Goal: Transaction & Acquisition: Purchase product/service

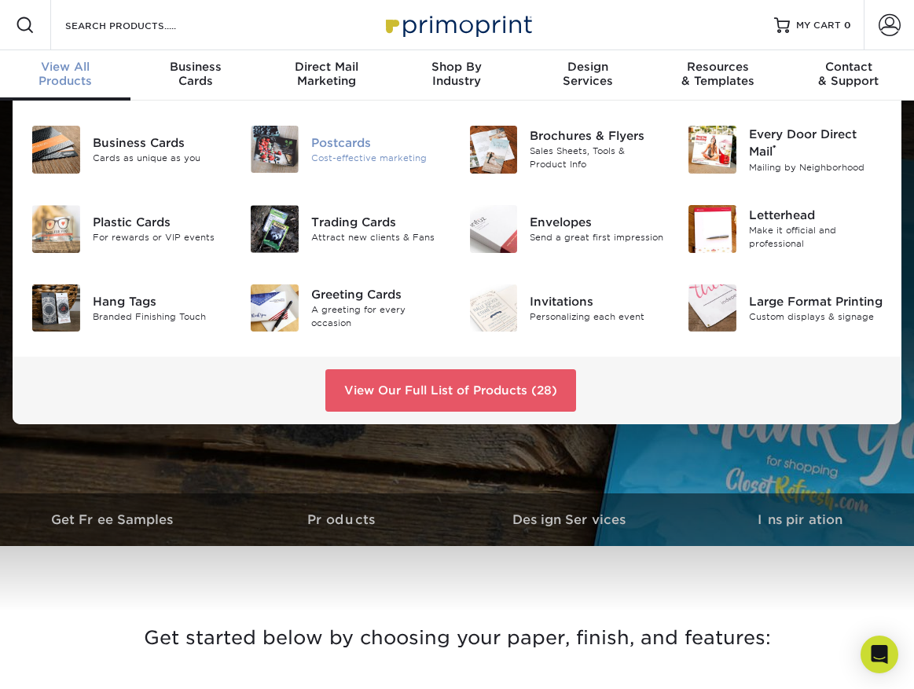
click at [284, 156] on img at bounding box center [275, 149] width 48 height 47
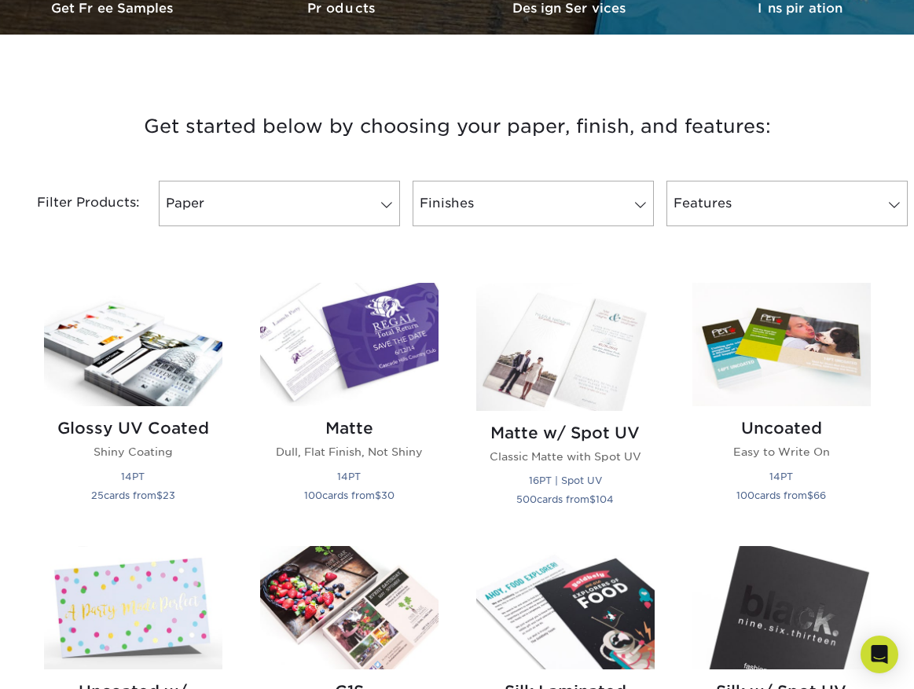
scroll to position [528, 0]
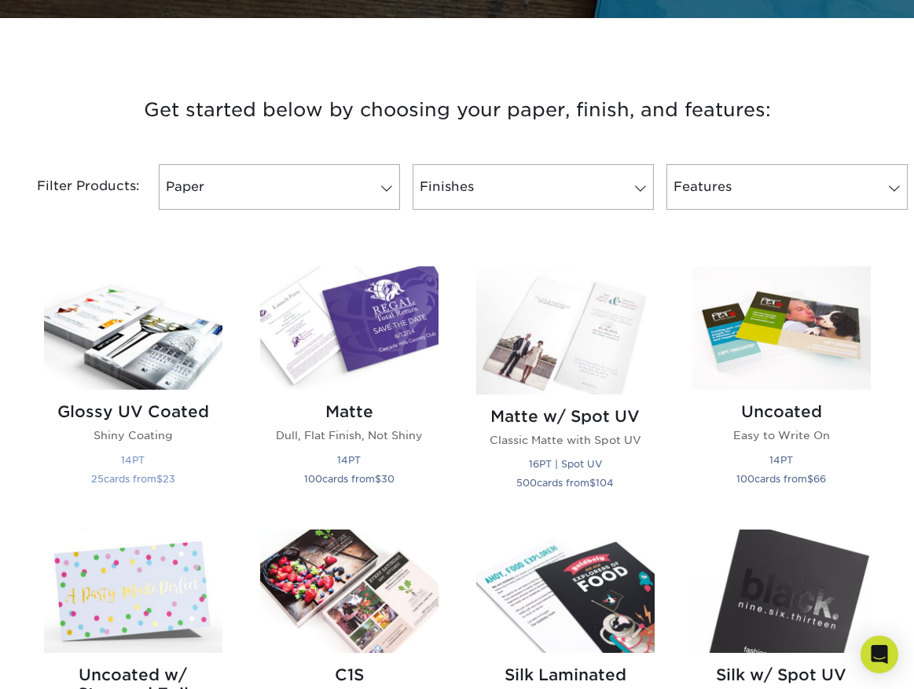
click at [152, 347] on img at bounding box center [133, 327] width 178 height 123
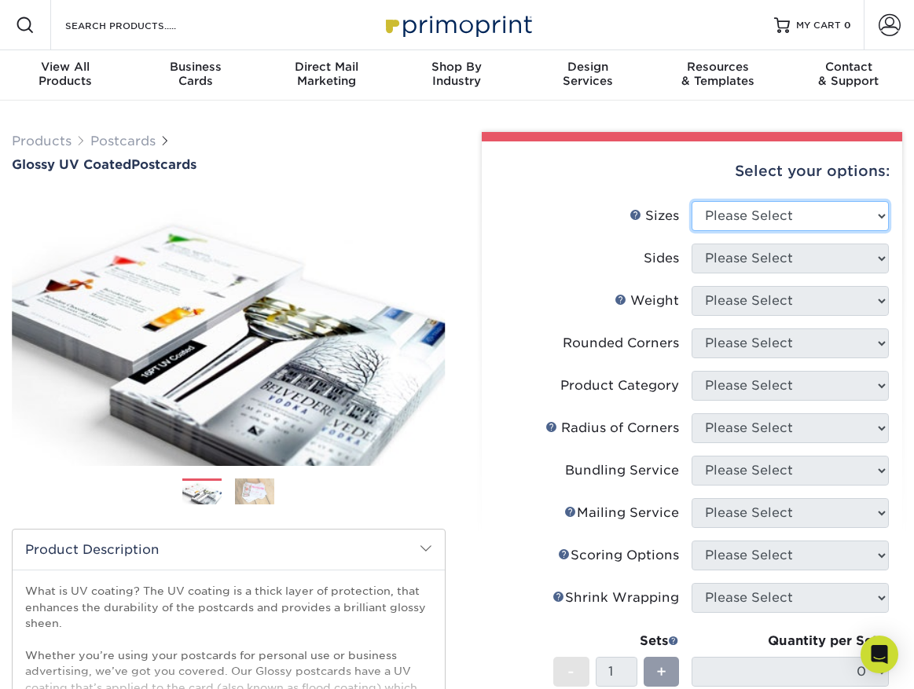
click at [786, 206] on select "Please Select 1.5" x 7" 2" x 4" 2" x 6" 2" x 7" 2" x 8" 2.12" x 5.5" 2.12" x 5.…" at bounding box center [789, 216] width 197 height 30
select select "3.50x5.50"
click at [691, 201] on select "Please Select 1.5" x 7" 2" x 4" 2" x 6" 2" x 7" 2" x 8" 2.12" x 5.5" 2.12" x 5.…" at bounding box center [789, 216] width 197 height 30
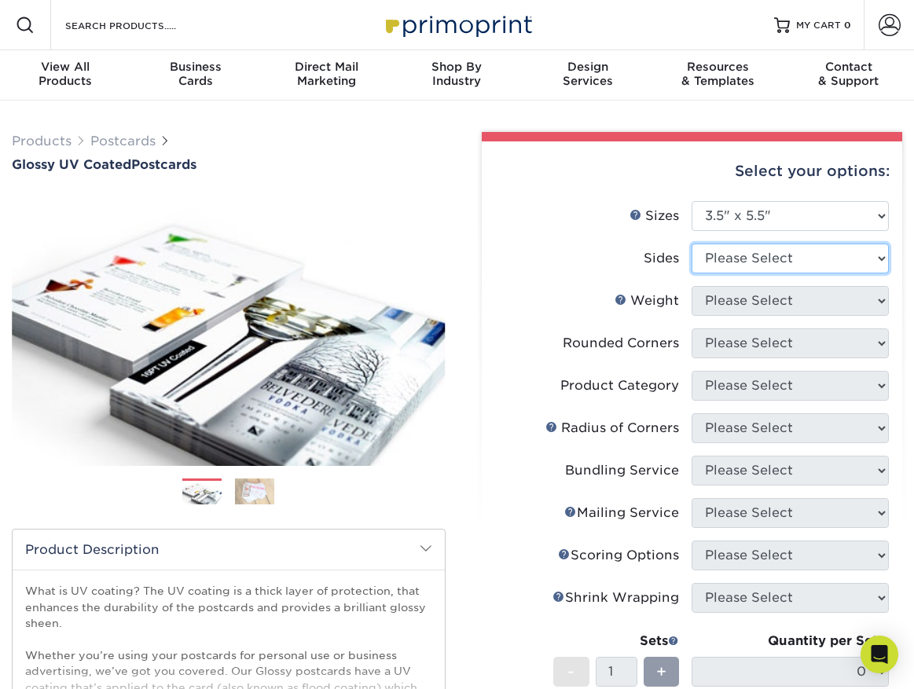
click at [806, 262] on select "Please Select Print Both Sides Print Front Only" at bounding box center [789, 259] width 197 height 30
select select "13abbda7-1d64-4f25-8bb2-c179b224825d"
click at [691, 244] on select "Please Select Print Both Sides Print Front Only" at bounding box center [789, 259] width 197 height 30
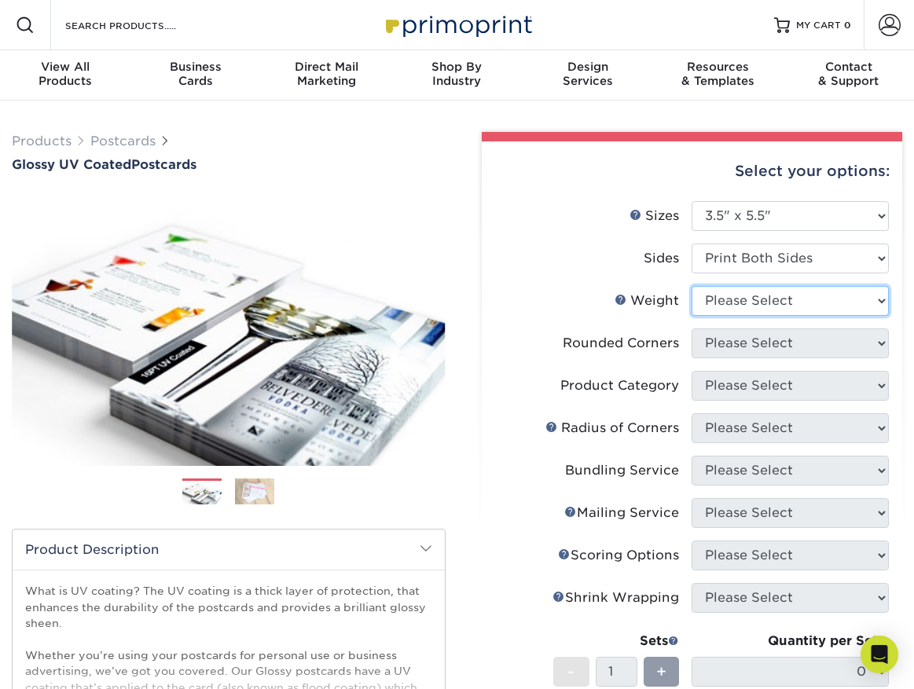
click at [800, 302] on select "Please Select 16PT 18PT C1S 14PT" at bounding box center [789, 301] width 197 height 30
click at [691, 286] on select "Please Select 16PT 18PT C1S 14PT" at bounding box center [789, 301] width 197 height 30
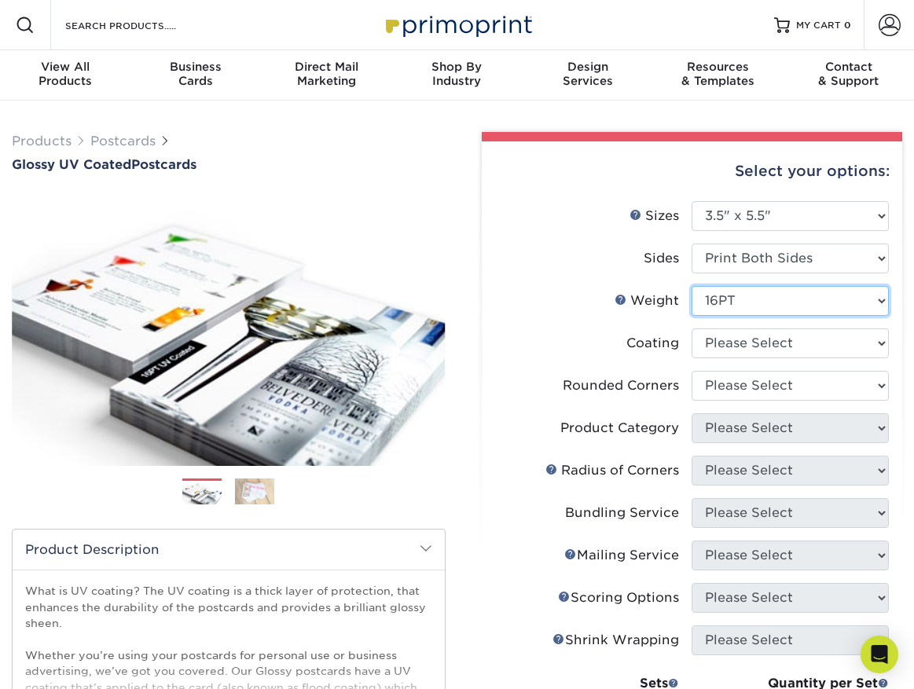
click at [793, 302] on select "Please Select 16PT 18PT C1S 14PT" at bounding box center [789, 301] width 197 height 30
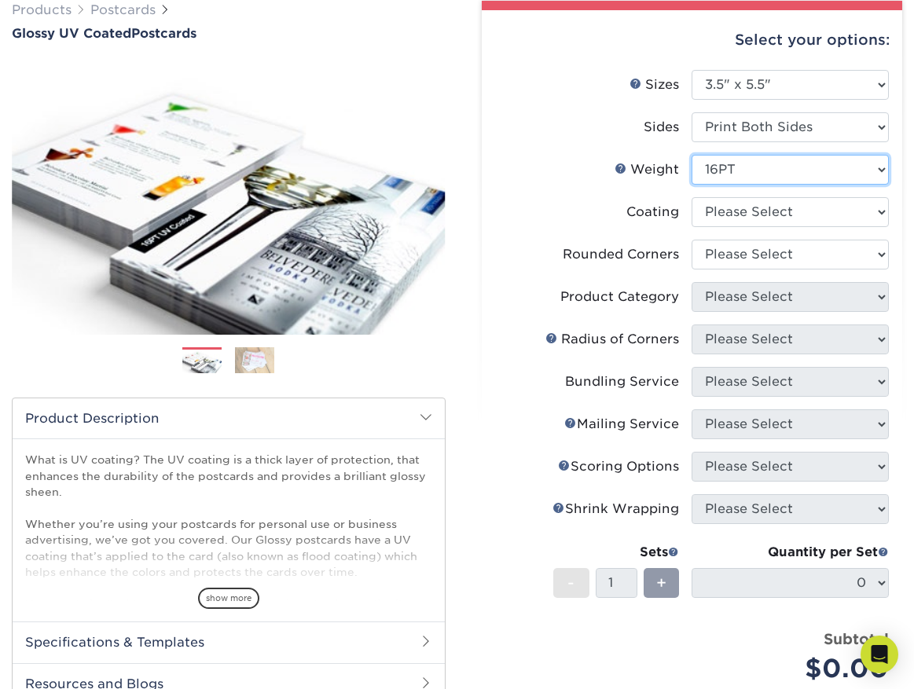
scroll to position [143, 0]
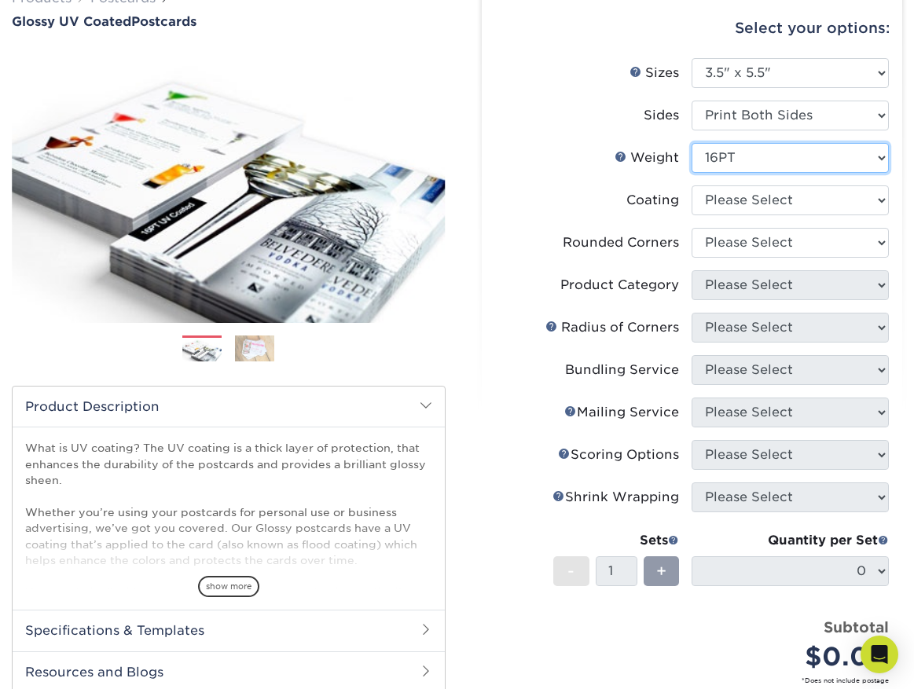
click at [733, 156] on select "Please Select 16PT 18PT C1S 14PT" at bounding box center [789, 158] width 197 height 30
select select "14PT"
click at [691, 143] on select "Please Select 16PT 18PT C1S 14PT" at bounding box center [789, 158] width 197 height 30
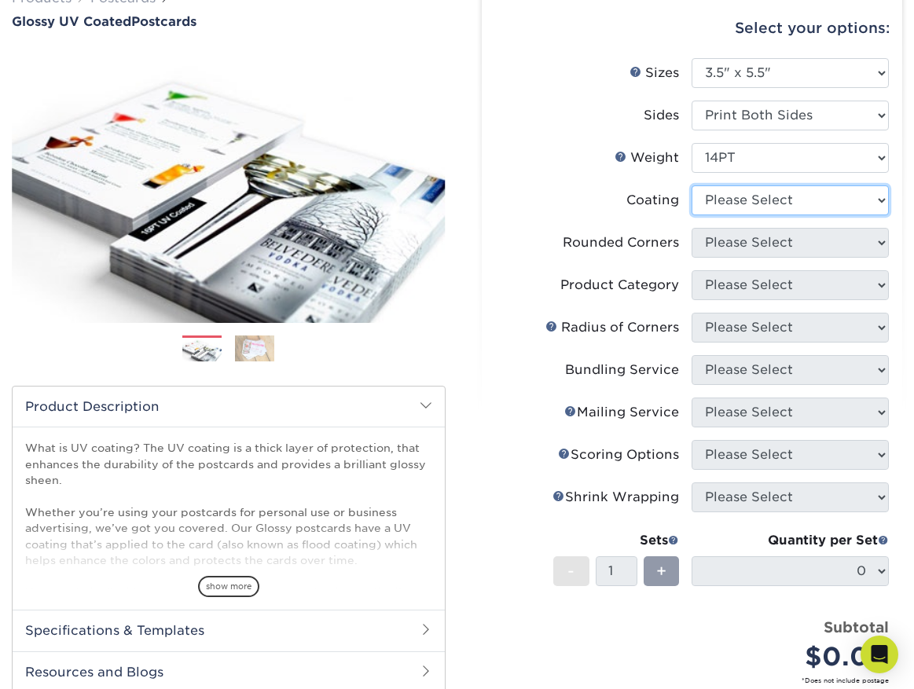
click at [753, 204] on select at bounding box center [789, 200] width 197 height 30
select select "ae367451-b2b8-45df-a344-0f05b6a12993"
click at [691, 185] on select at bounding box center [789, 200] width 197 height 30
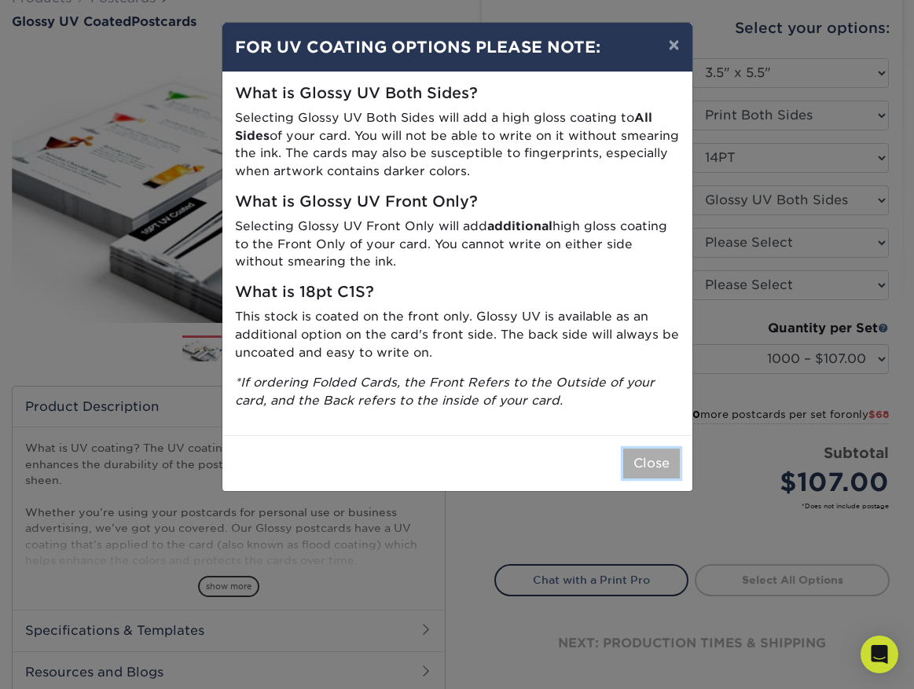
click at [648, 454] on button "Close" at bounding box center [651, 464] width 57 height 30
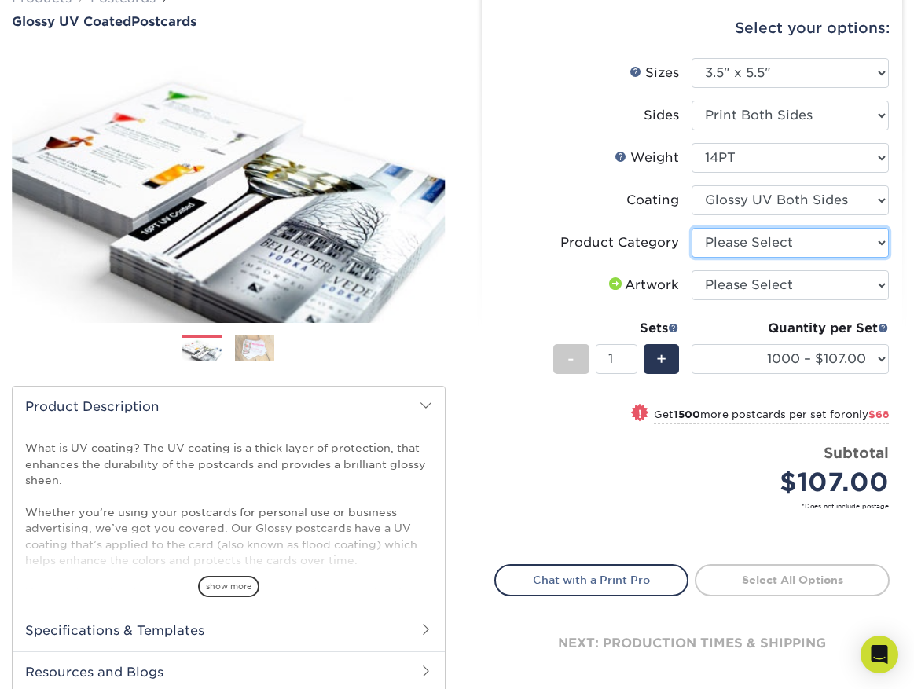
click at [789, 236] on select "Please Select Postcards" at bounding box center [789, 243] width 197 height 30
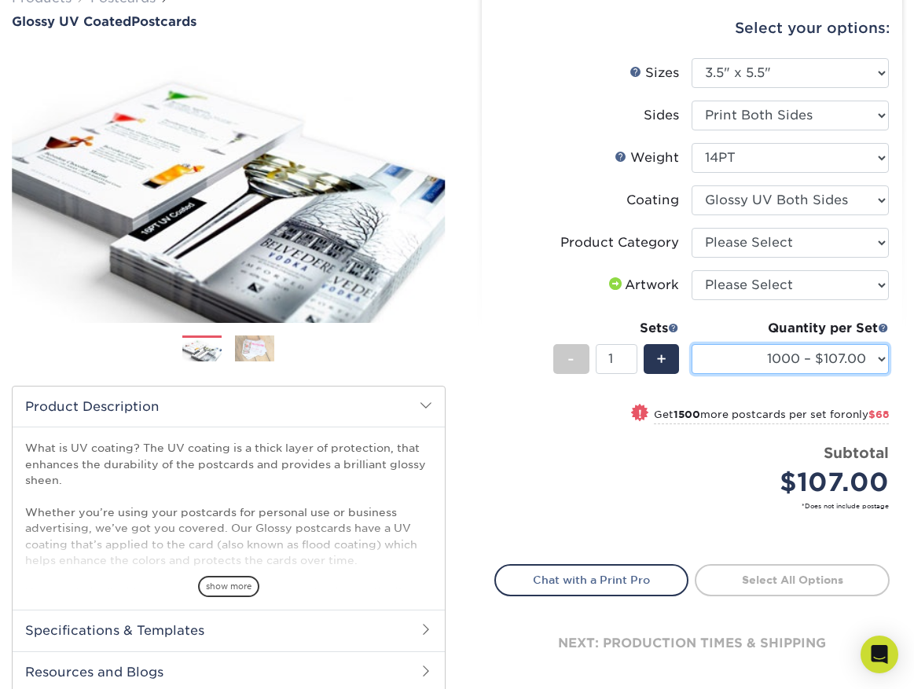
click at [809, 361] on select "1000 – $107.00 2500 – $175.00 5000 – $271.00 10000 – $517.00 15000 – $761.00 20…" at bounding box center [789, 359] width 197 height 30
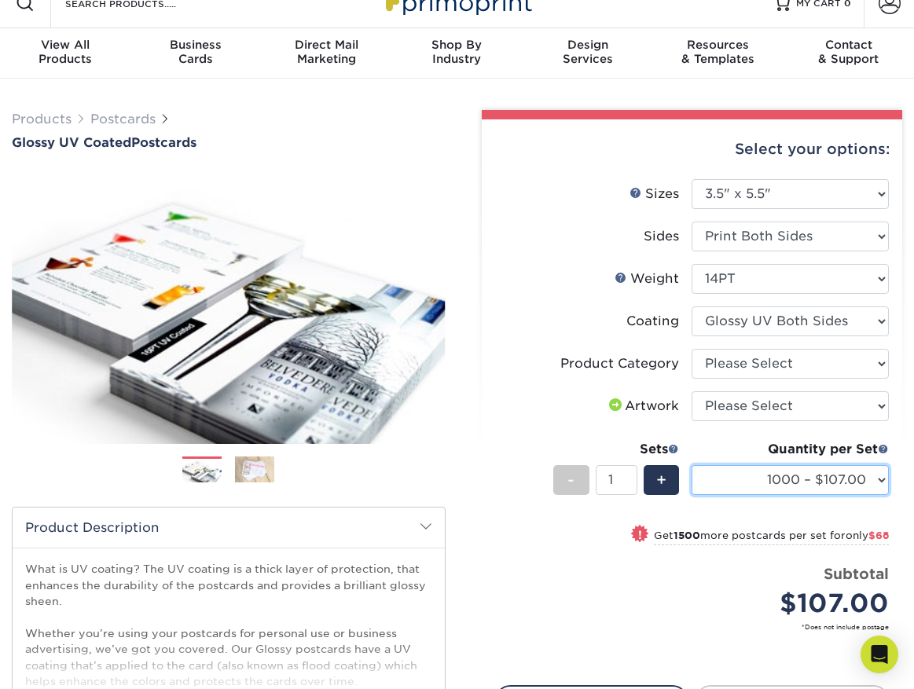
scroll to position [0, 0]
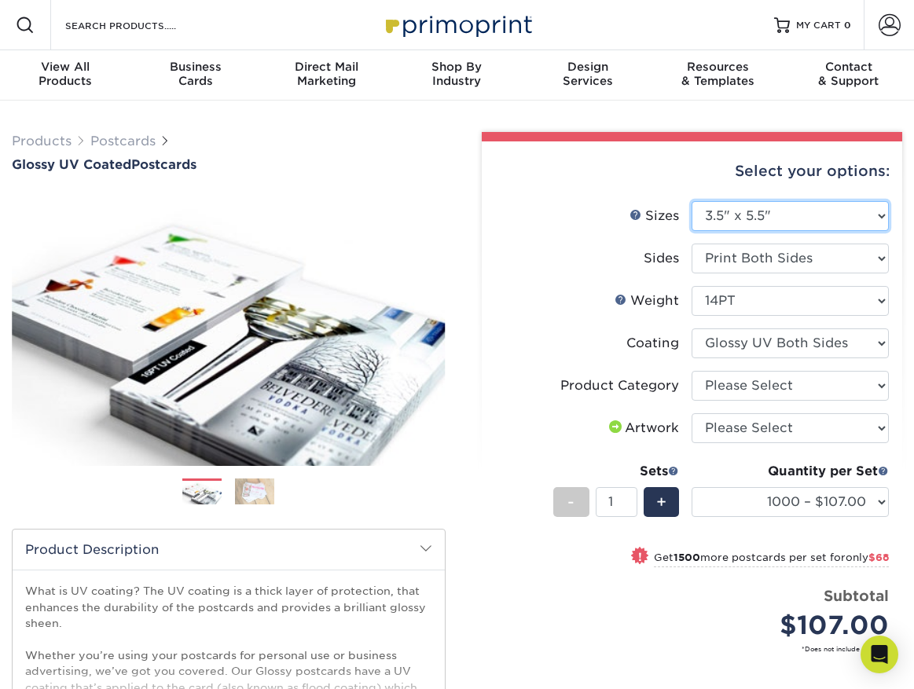
click at [789, 223] on select "Please Select 1.5" x 7" 2" x 4" 2" x 6" 2" x 7" 2" x 8" 2.12" x 5.5" 2.12" x 5.…" at bounding box center [789, 216] width 197 height 30
select select "4.00x6.00"
click at [691, 201] on select "Please Select 1.5" x 7" 2" x 4" 2" x 6" 2" x 7" 2" x 8" 2.12" x 5.5" 2.12" x 5.…" at bounding box center [789, 216] width 197 height 30
select select
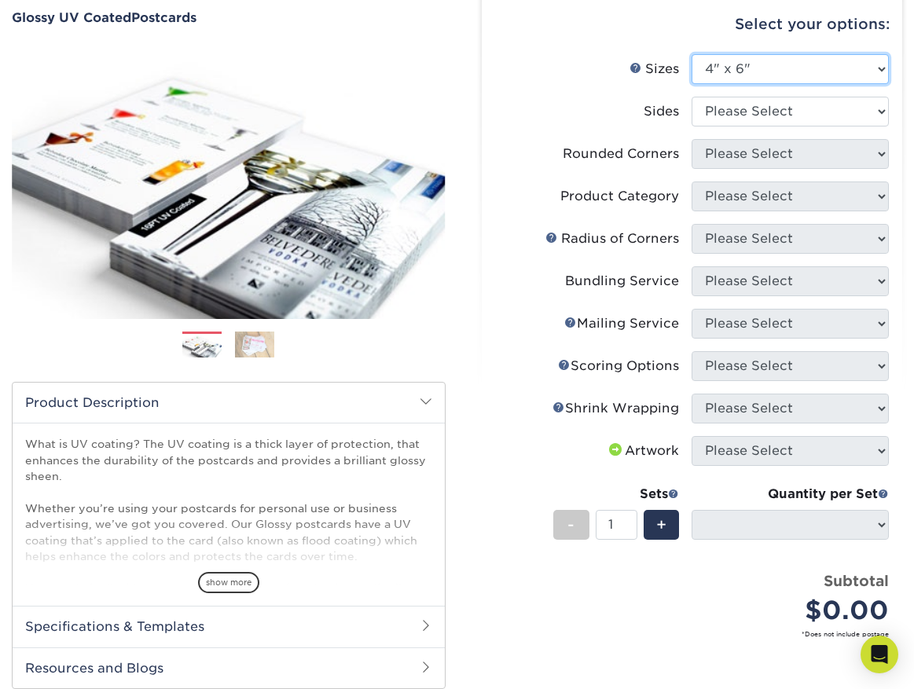
scroll to position [155, 0]
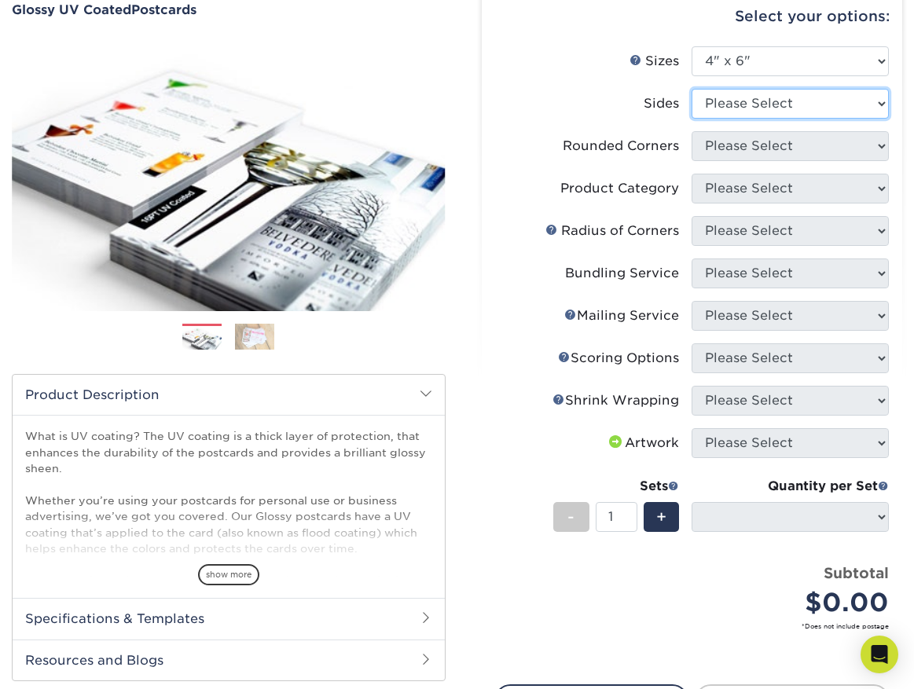
click at [840, 105] on select "Please Select Print Both Sides Print Front Only" at bounding box center [789, 104] width 197 height 30
select select "13abbda7-1d64-4f25-8bb2-c179b224825d"
click at [691, 89] on select "Please Select Print Both Sides Print Front Only" at bounding box center [789, 104] width 197 height 30
select select
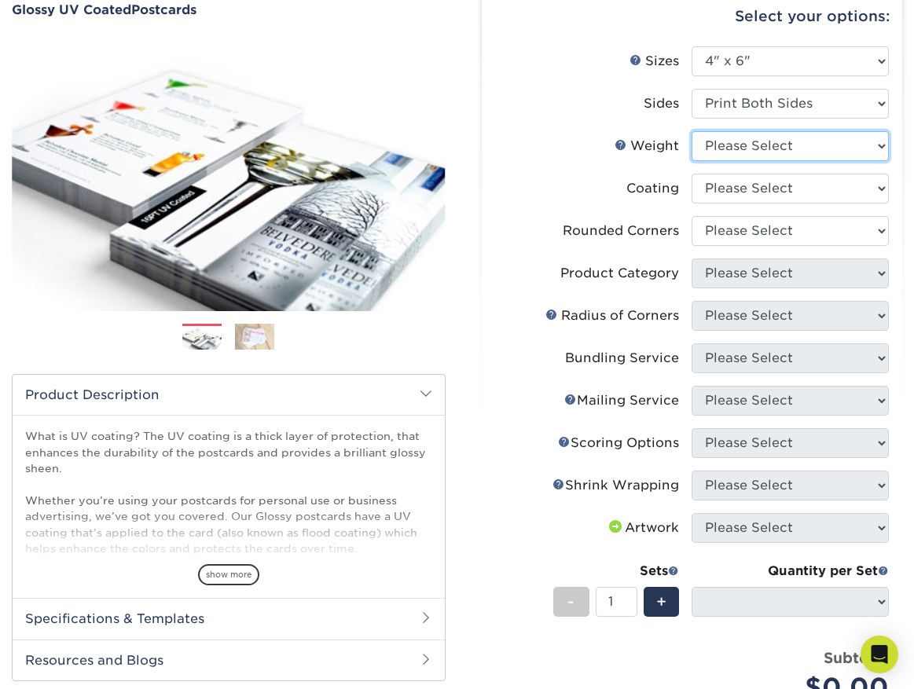
click at [840, 154] on select "Please Select 14PT 16PT 18PT C1S" at bounding box center [789, 146] width 197 height 30
select select "14PT"
click at [691, 131] on select "Please Select 14PT 16PT 18PT C1S" at bounding box center [789, 146] width 197 height 30
select select
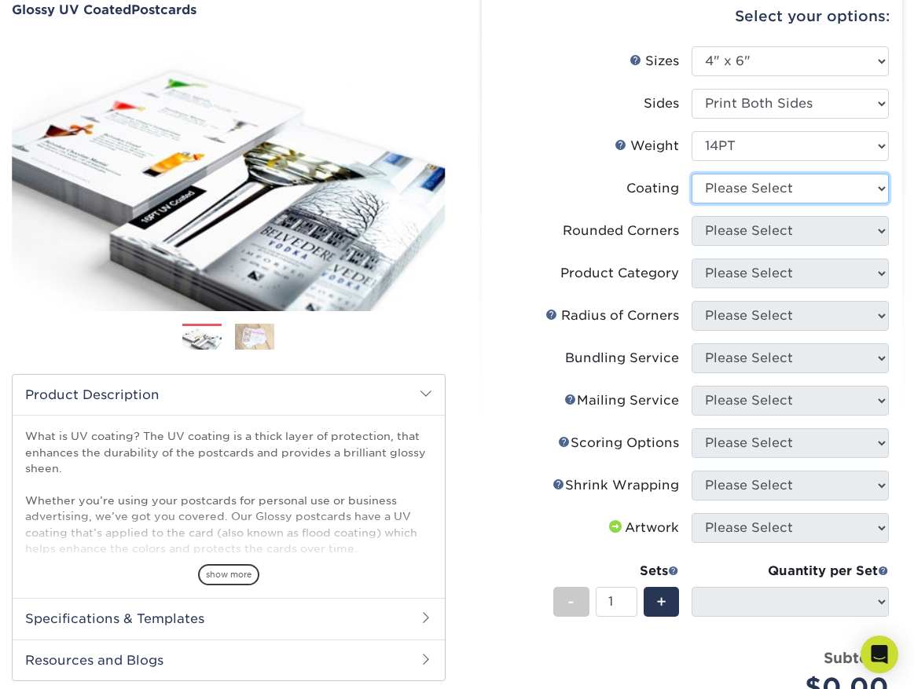
click at [844, 192] on select at bounding box center [789, 189] width 197 height 30
select select "ae367451-b2b8-45df-a344-0f05b6a12993"
click at [691, 174] on select at bounding box center [789, 189] width 197 height 30
select select
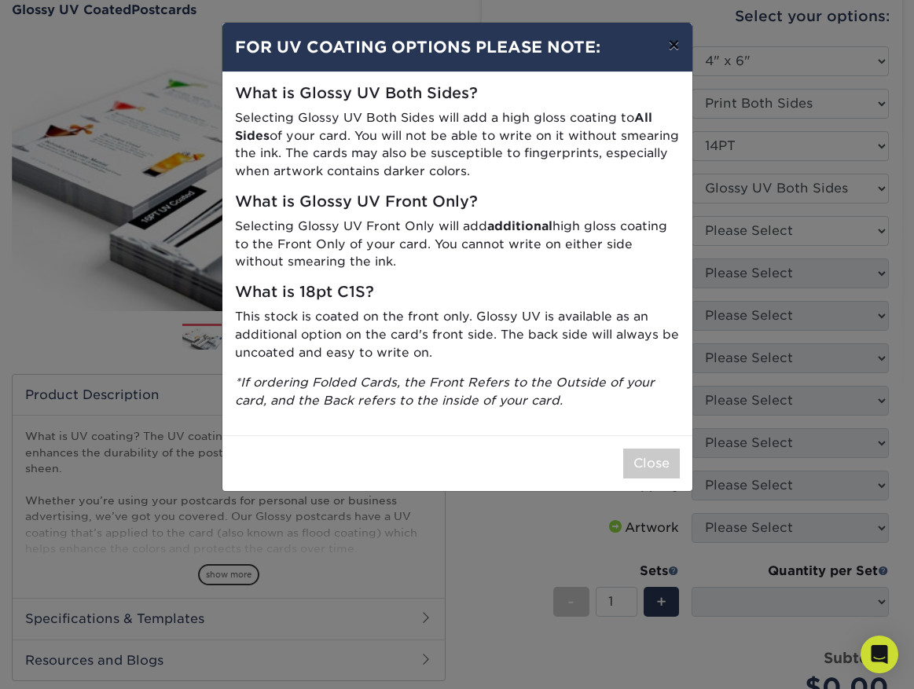
click at [670, 49] on button "×" at bounding box center [673, 45] width 36 height 44
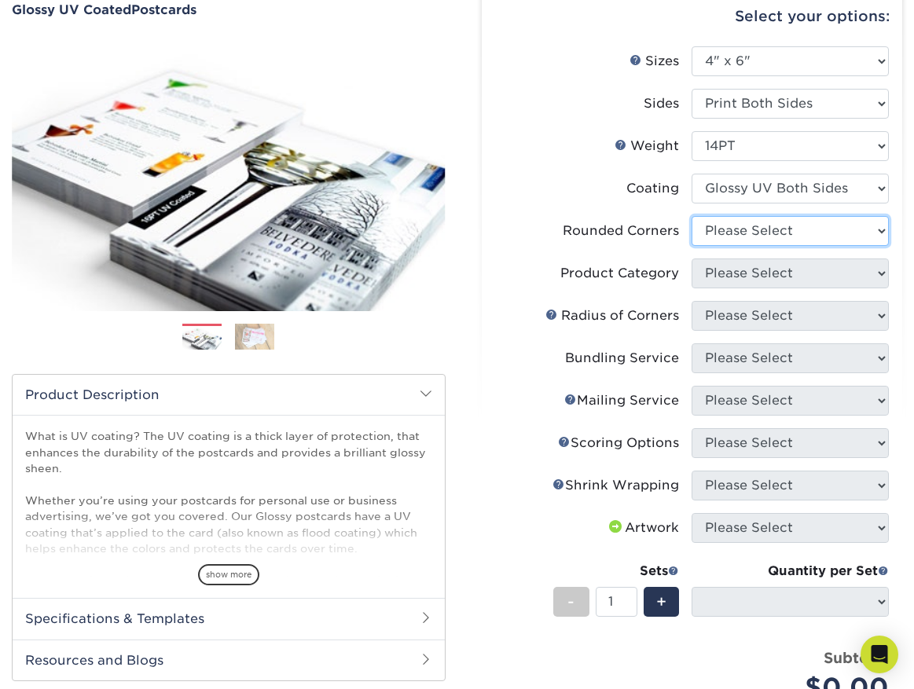
click at [753, 227] on select "Please Select Yes - Round 4 Corners No" at bounding box center [789, 231] width 197 height 30
select select "0"
click at [691, 216] on select "Please Select Yes - Round 4 Corners No" at bounding box center [789, 231] width 197 height 30
select select "-1"
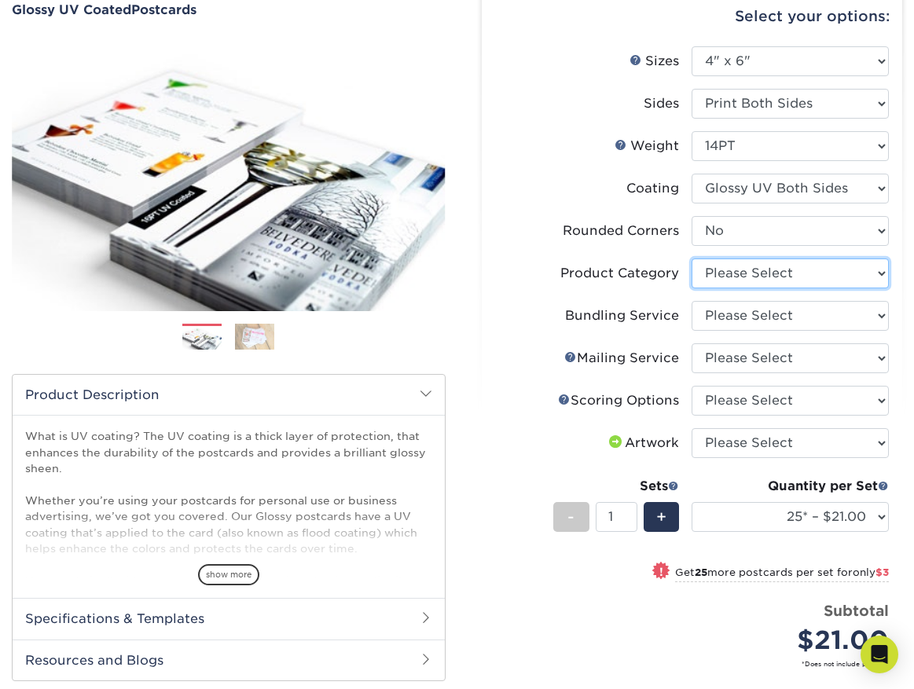
click at [819, 285] on select "Please Select Postcards" at bounding box center [789, 273] width 197 height 30
select select "9b7272e0-d6c8-4c3c-8e97-d3a1bcdab858"
click at [691, 258] on select "Please Select Postcards" at bounding box center [789, 273] width 197 height 30
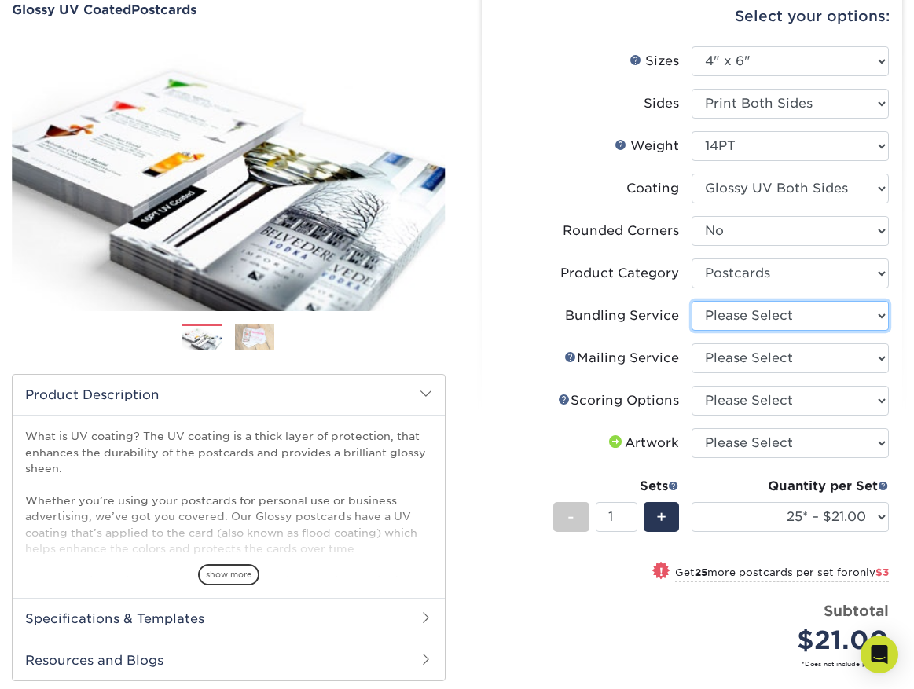
click at [831, 319] on select "Please Select No Bundling Services Yes, Bundles of 50 (+2 Days) Yes, Bundles of…" at bounding box center [789, 316] width 197 height 30
select select "58689abb-25c0-461c-a4c3-a80b627d6649"
click at [691, 301] on select "Please Select No Bundling Services Yes, Bundles of 50 (+2 Days) Yes, Bundles of…" at bounding box center [789, 316] width 197 height 30
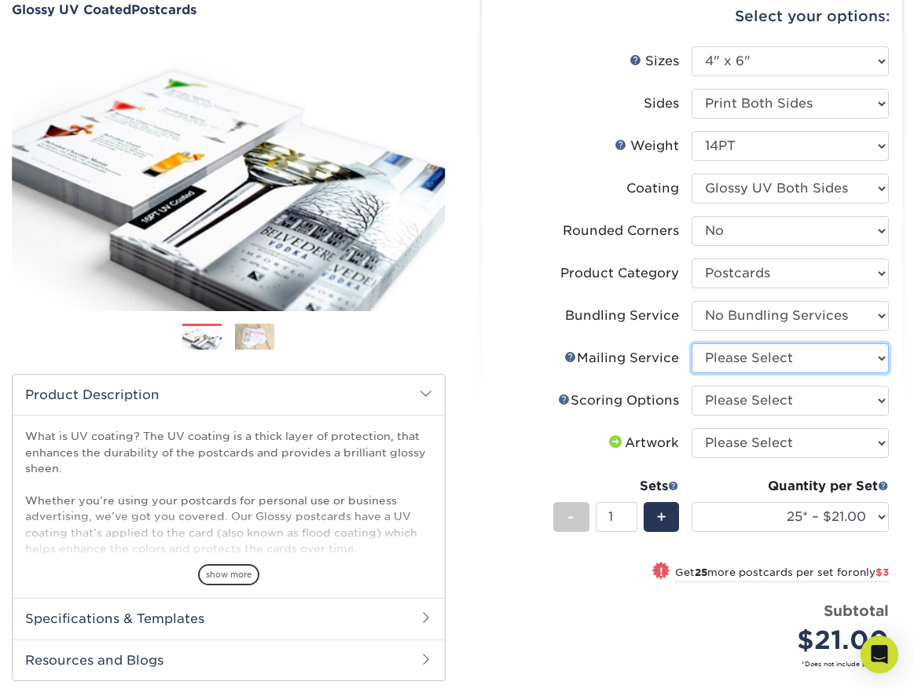
click at [837, 365] on select "Please Select No Direct Mailing Service No, I will mail/stamp/imprint Direct Ma…" at bounding box center [789, 358] width 197 height 30
select select "3e5e9bdd-d78a-4c28-a41d-fe1407925ca6"
click at [691, 343] on select "Please Select No Direct Mailing Service No, I will mail/stamp/imprint Direct Ma…" at bounding box center [789, 358] width 197 height 30
click at [839, 397] on select "Please Select No Scoring One Score" at bounding box center [789, 401] width 197 height 30
select select "16ebe401-5398-422d-8cb0-f3adbb82deb5"
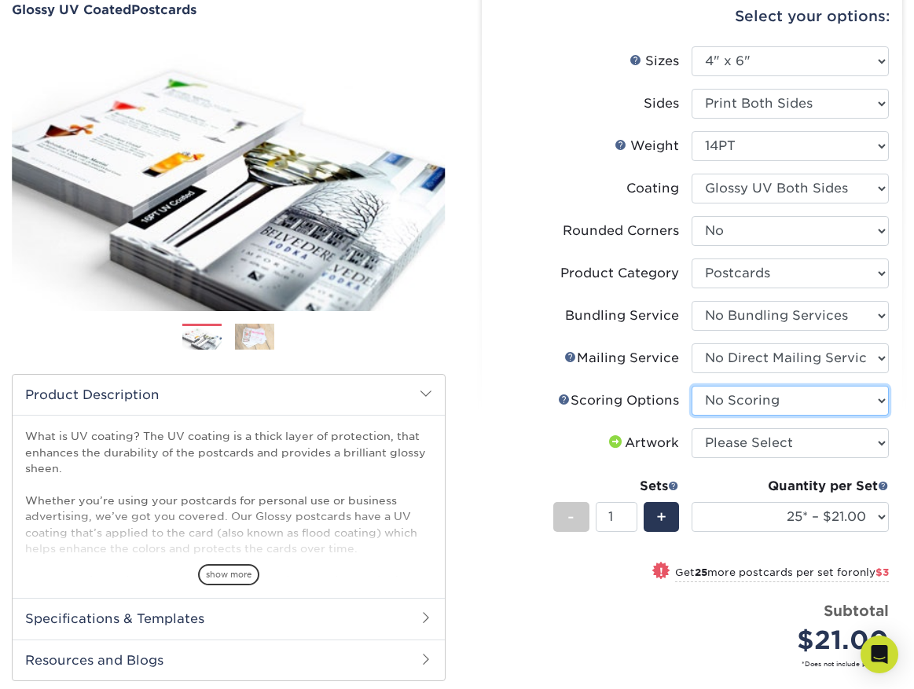
click at [691, 386] on select "Please Select No Scoring One Score" at bounding box center [789, 401] width 197 height 30
click at [757, 623] on div "$21.00" at bounding box center [795, 640] width 185 height 38
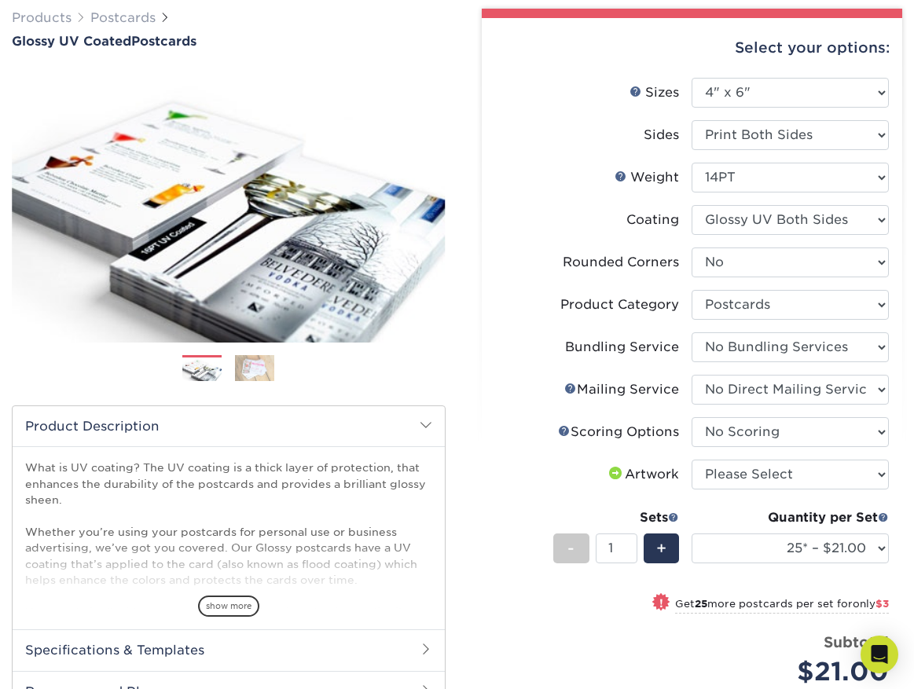
scroll to position [0, 0]
